Goal: Task Accomplishment & Management: Use online tool/utility

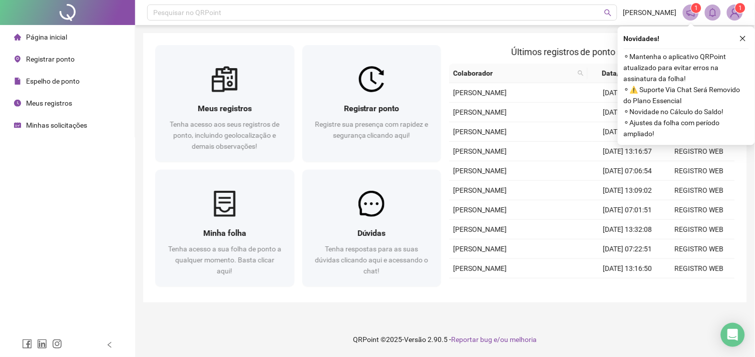
click at [50, 57] on span "Registrar ponto" at bounding box center [50, 59] width 49 height 8
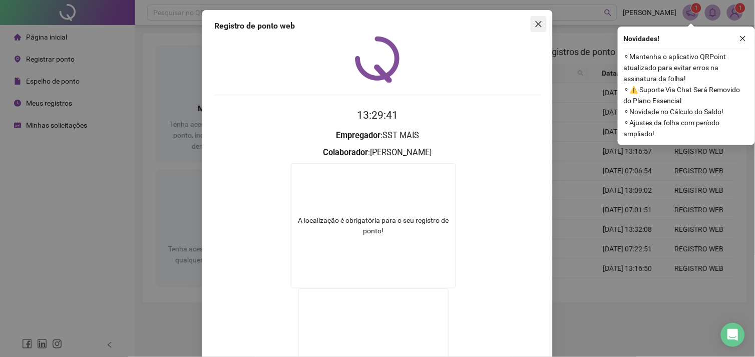
click at [534, 21] on icon "close" at bounding box center [538, 24] width 8 height 8
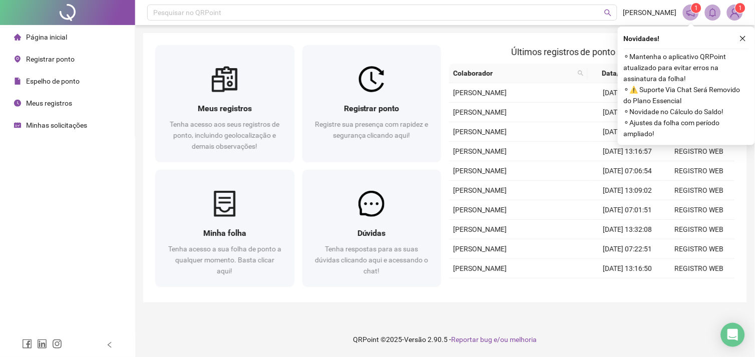
click at [55, 62] on span "Registrar ponto" at bounding box center [50, 59] width 49 height 8
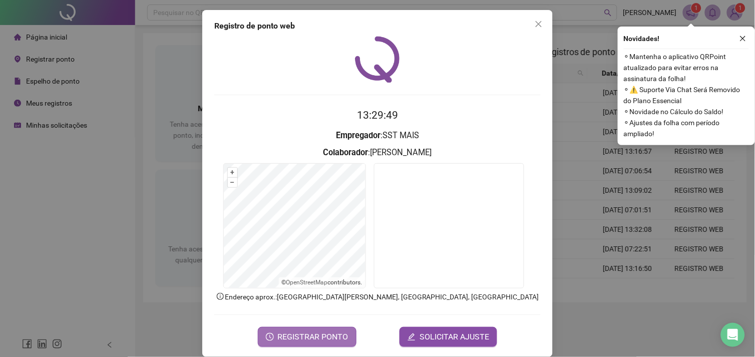
click at [302, 341] on span "REGISTRAR PONTO" at bounding box center [313, 337] width 71 height 12
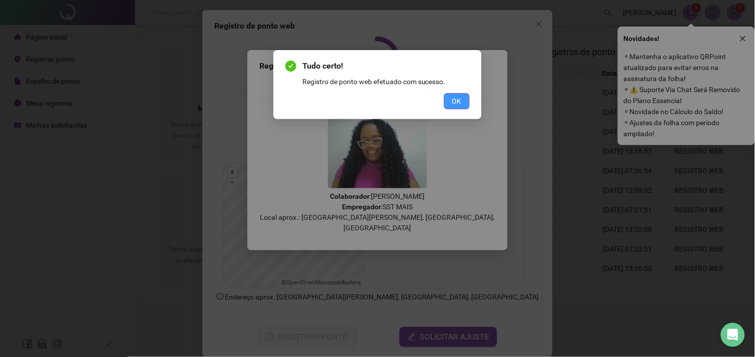
click at [453, 95] on button "OK" at bounding box center [457, 101] width 26 height 16
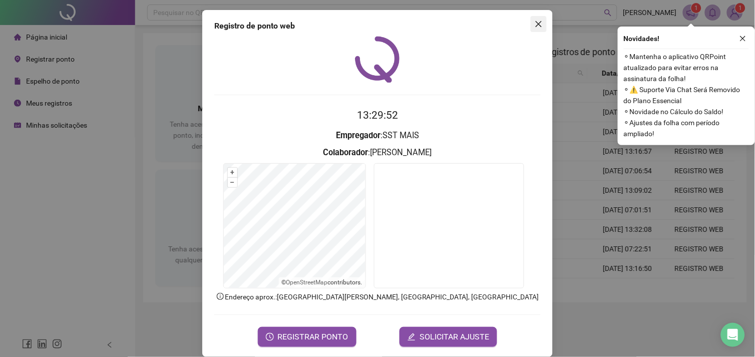
click at [533, 29] on button "Close" at bounding box center [538, 24] width 16 height 16
